Goal: Find specific page/section: Find specific page/section

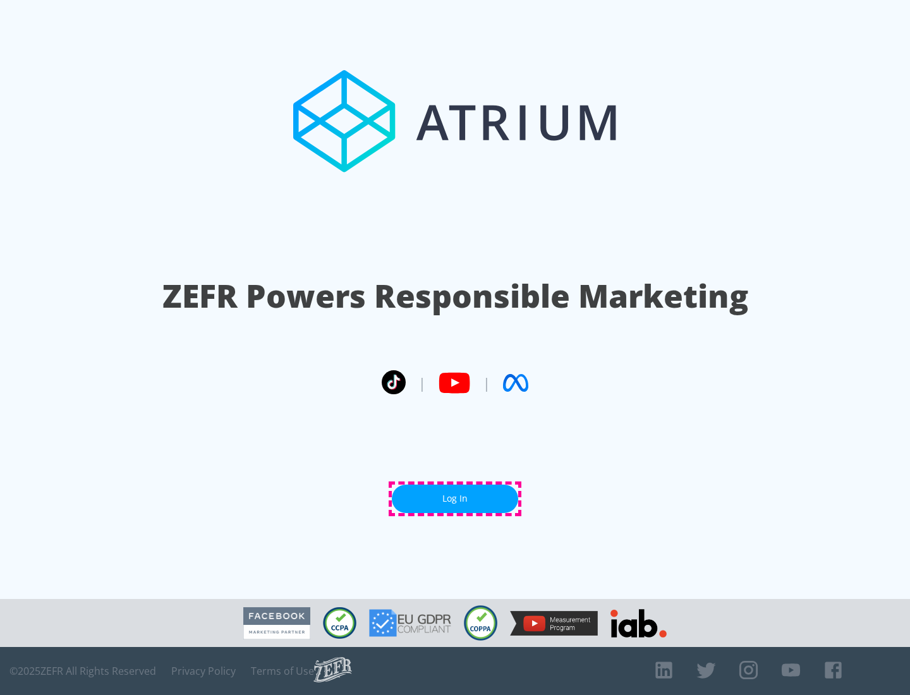
click at [455, 498] on link "Log In" at bounding box center [455, 499] width 126 height 28
